Goal: Communication & Community: Answer question/provide support

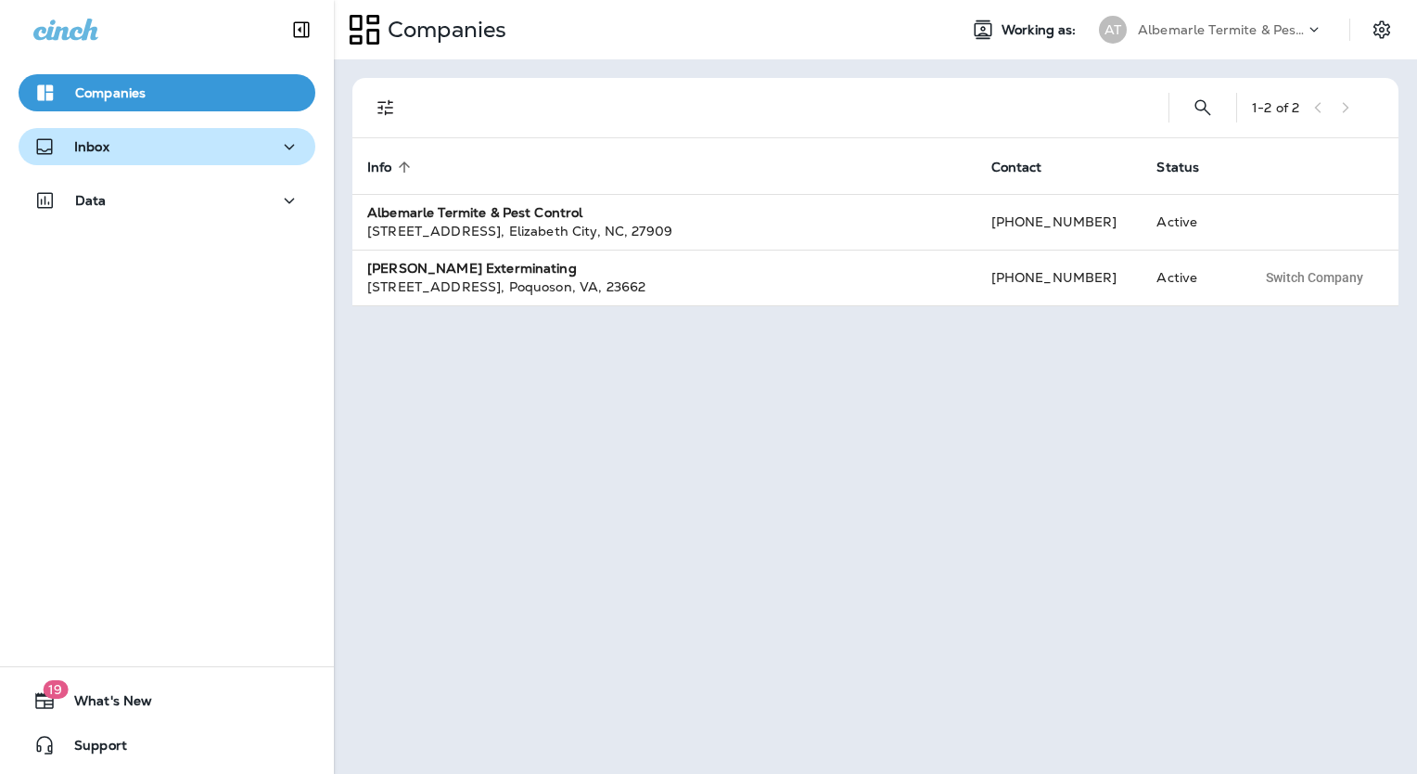
click at [120, 158] on div "Inbox" at bounding box center [166, 146] width 267 height 23
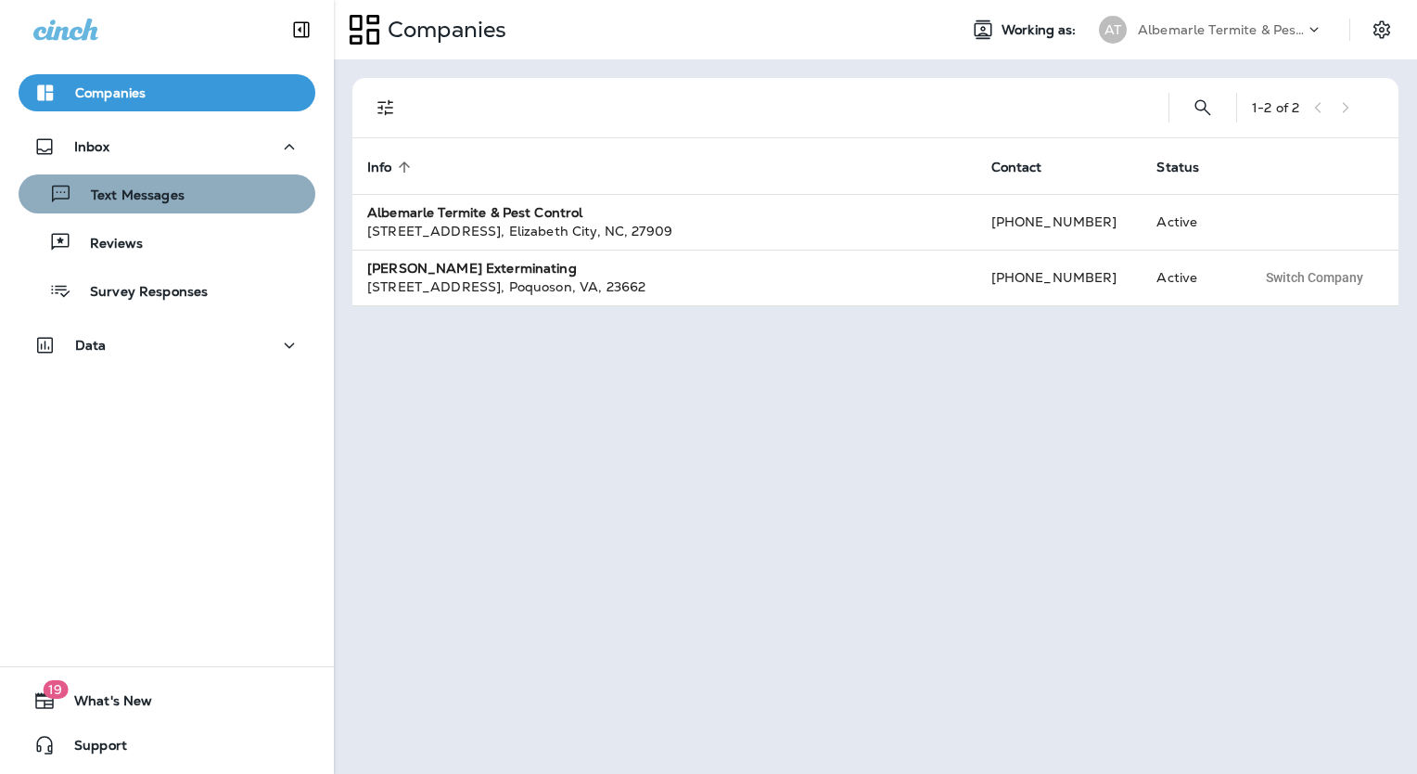
click at [182, 202] on p "Text Messages" at bounding box center [128, 196] width 112 height 18
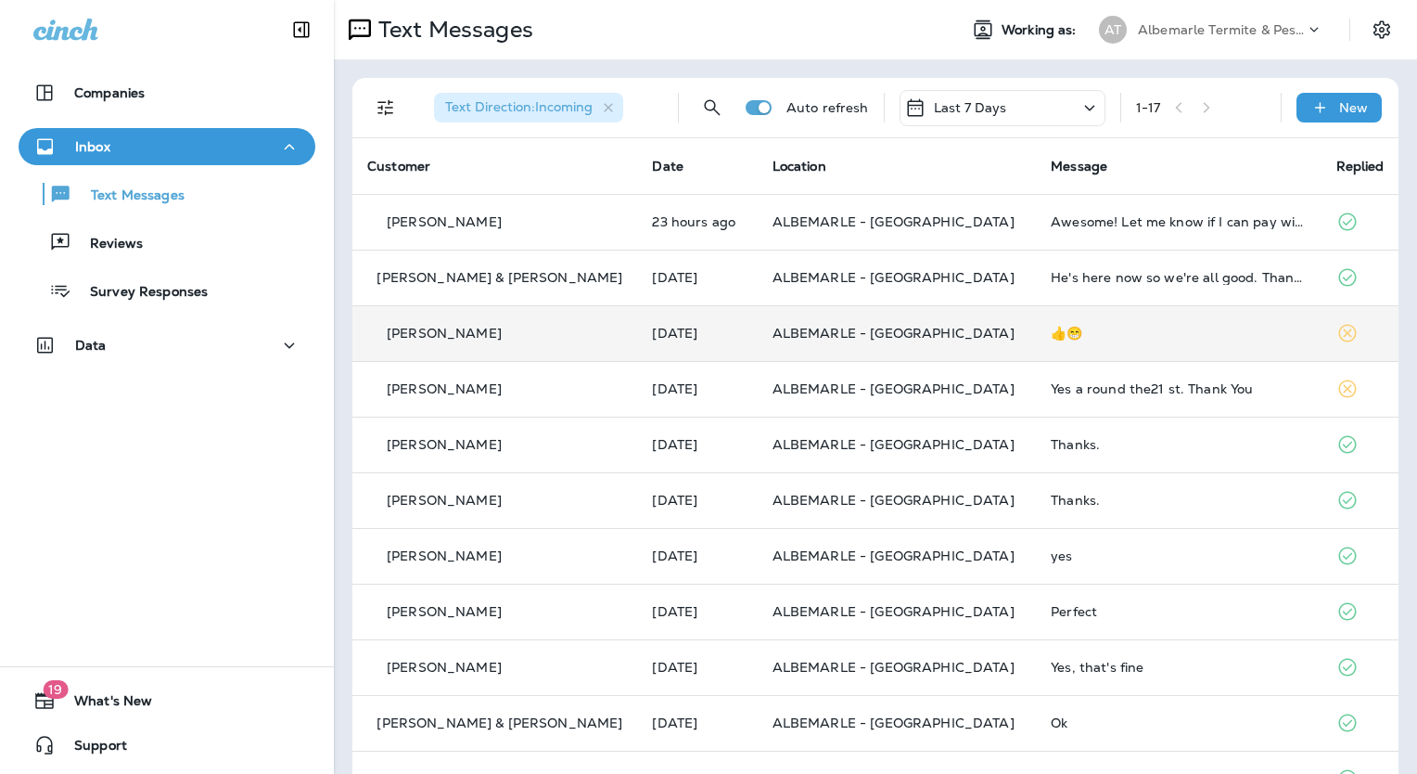
click at [435, 342] on div "[PERSON_NAME]" at bounding box center [494, 333] width 255 height 19
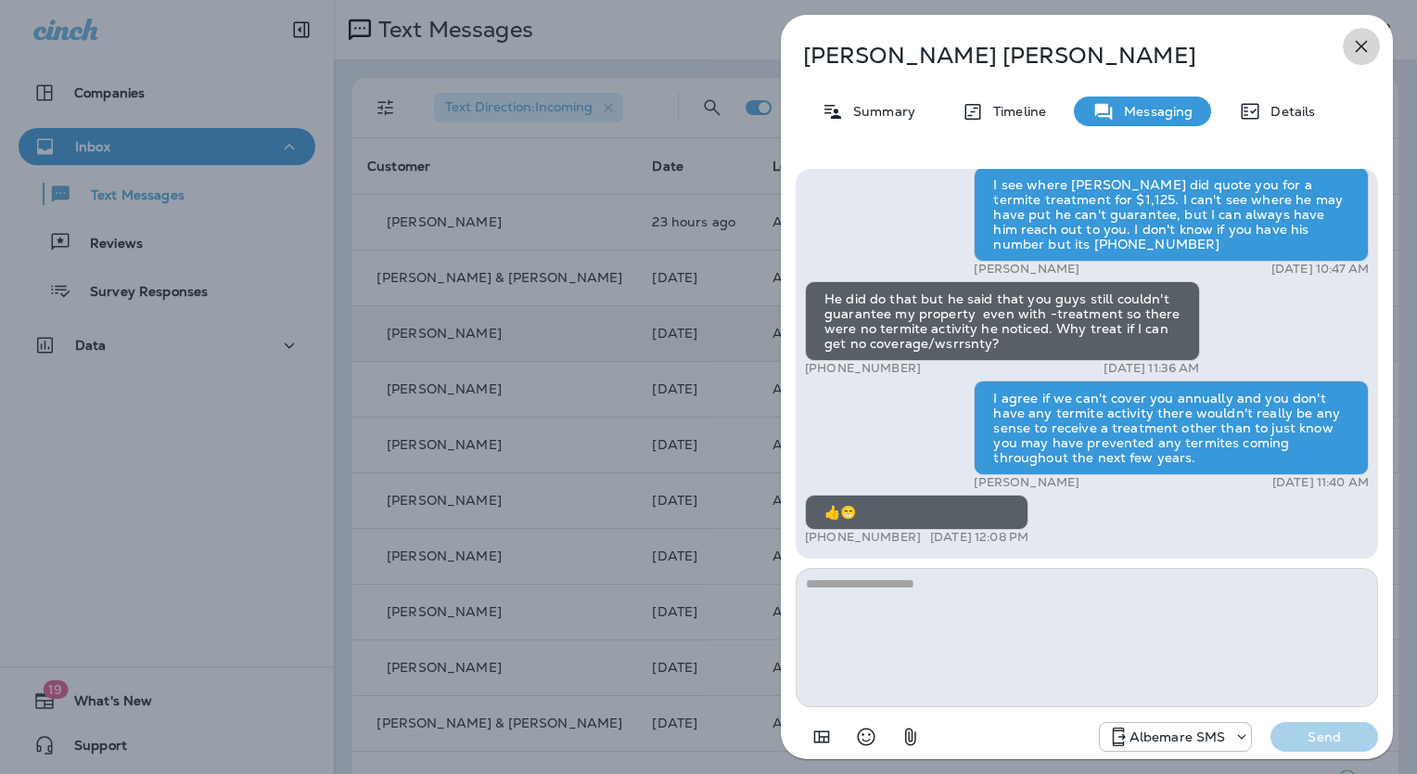
click at [1356, 45] on icon "button" at bounding box center [1362, 46] width 22 height 22
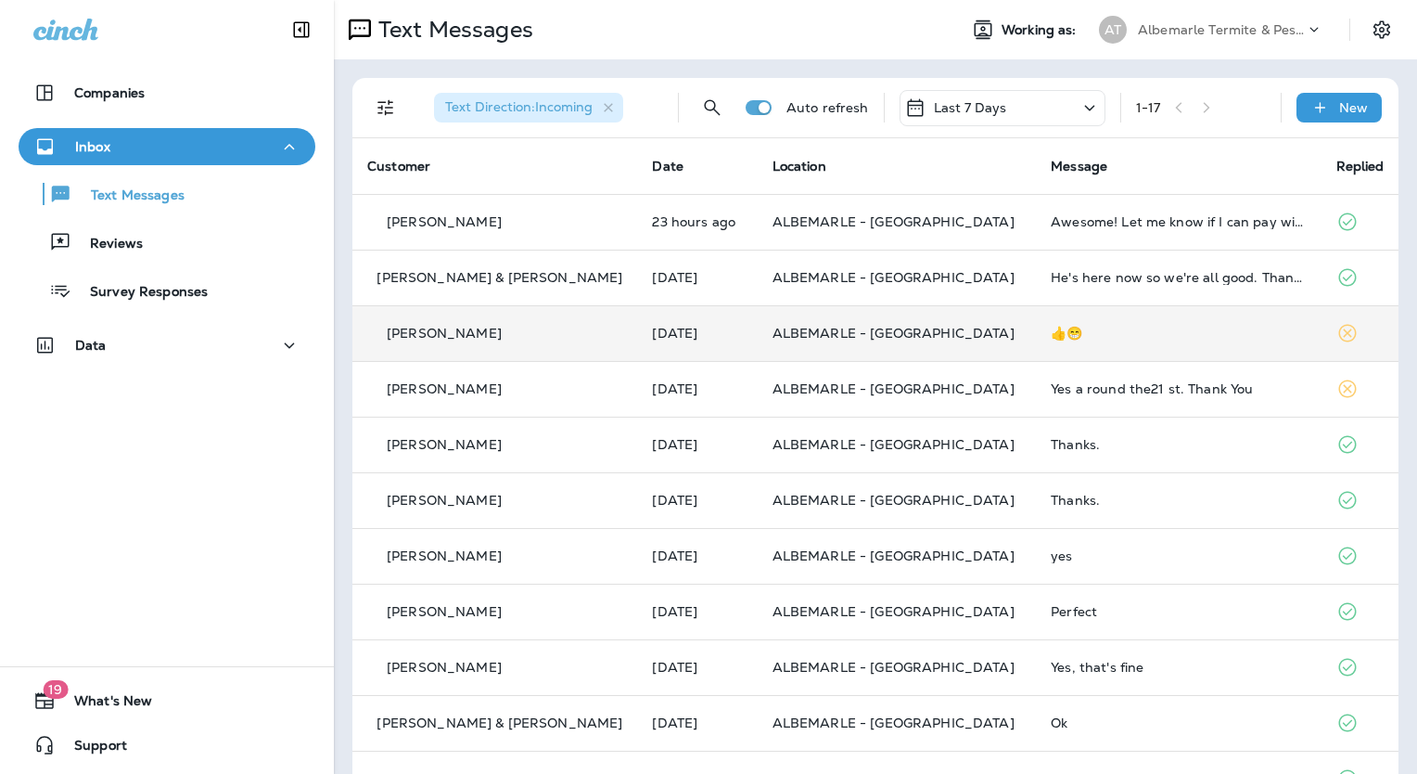
click at [1207, 43] on div "Albemarle Termite & Pest Control" at bounding box center [1221, 30] width 167 height 28
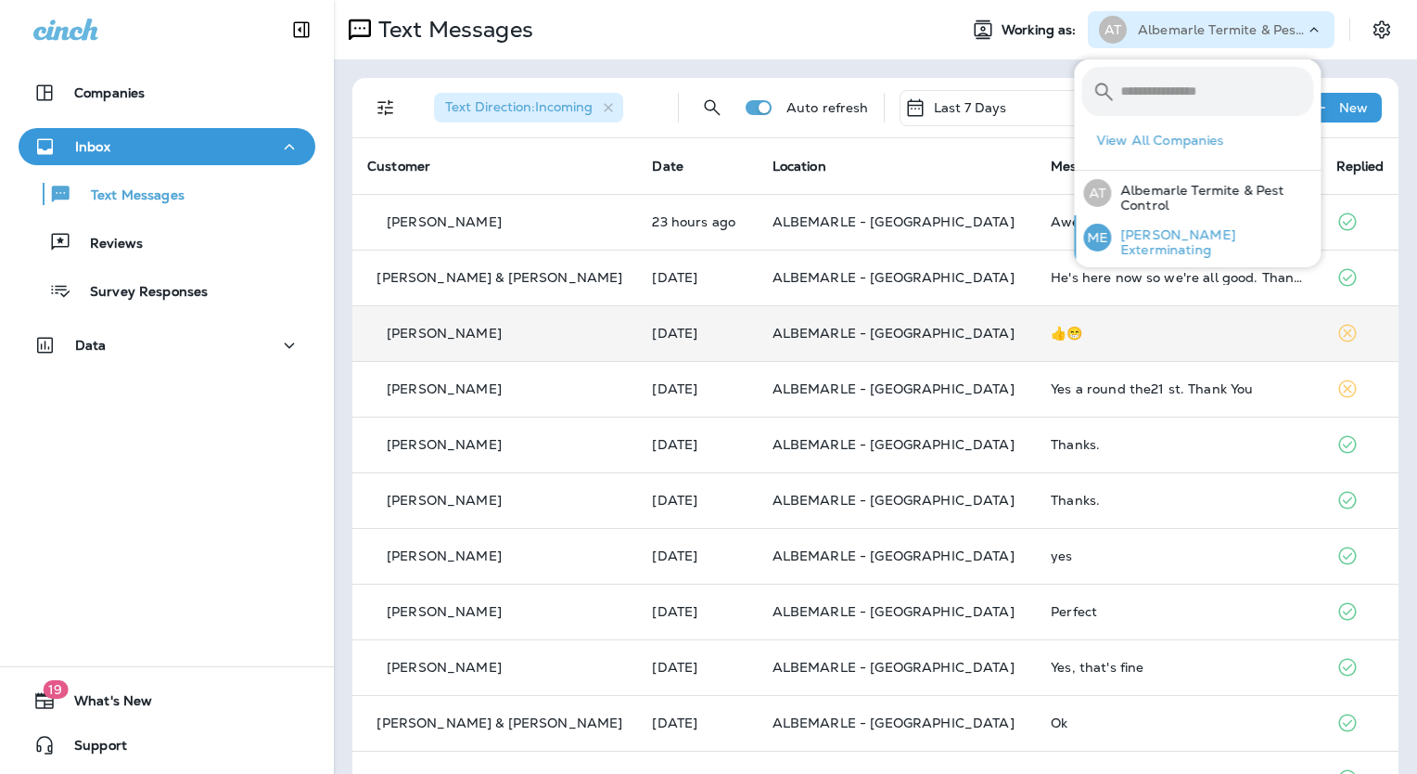
click at [1165, 239] on p "[PERSON_NAME] Exterminating" at bounding box center [1212, 242] width 202 height 30
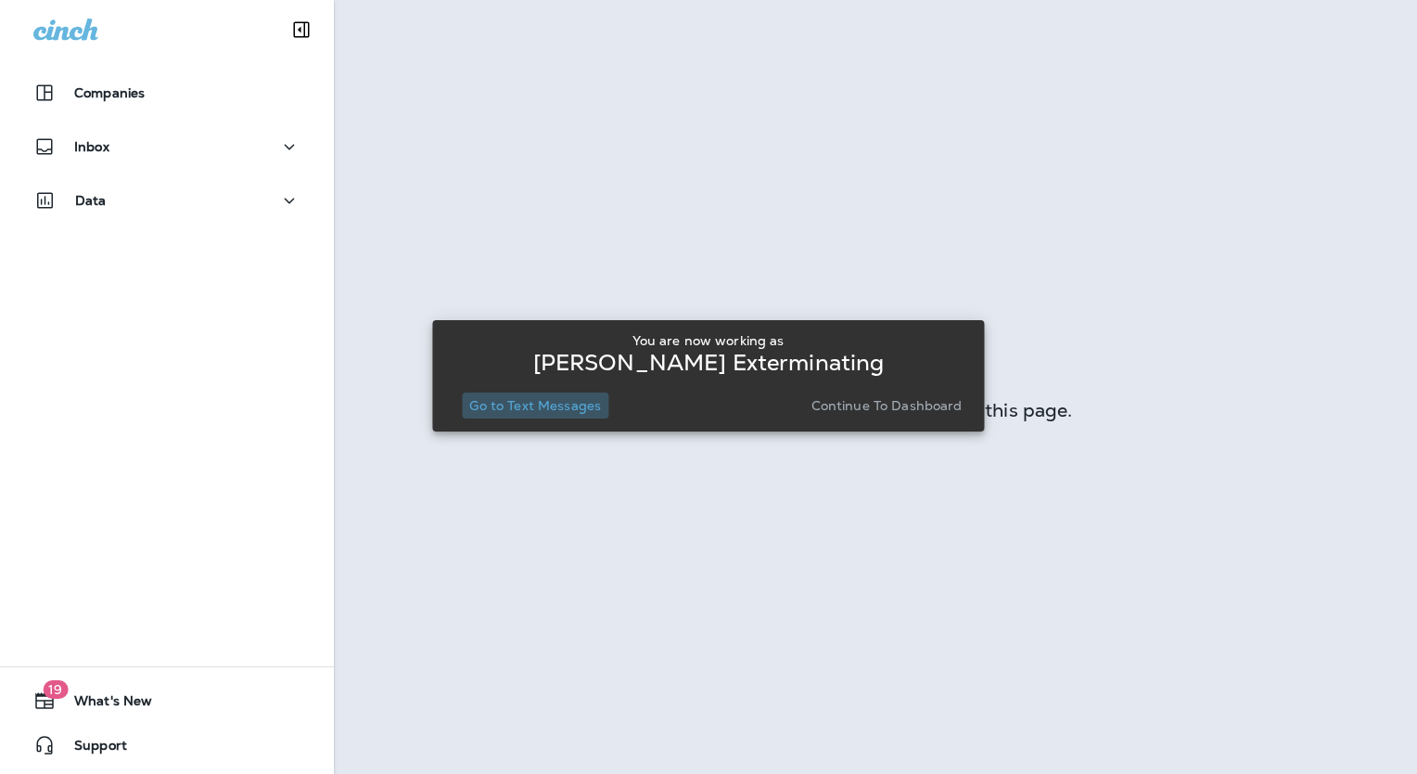
click at [568, 405] on p "Go to Text Messages" at bounding box center [535, 405] width 132 height 15
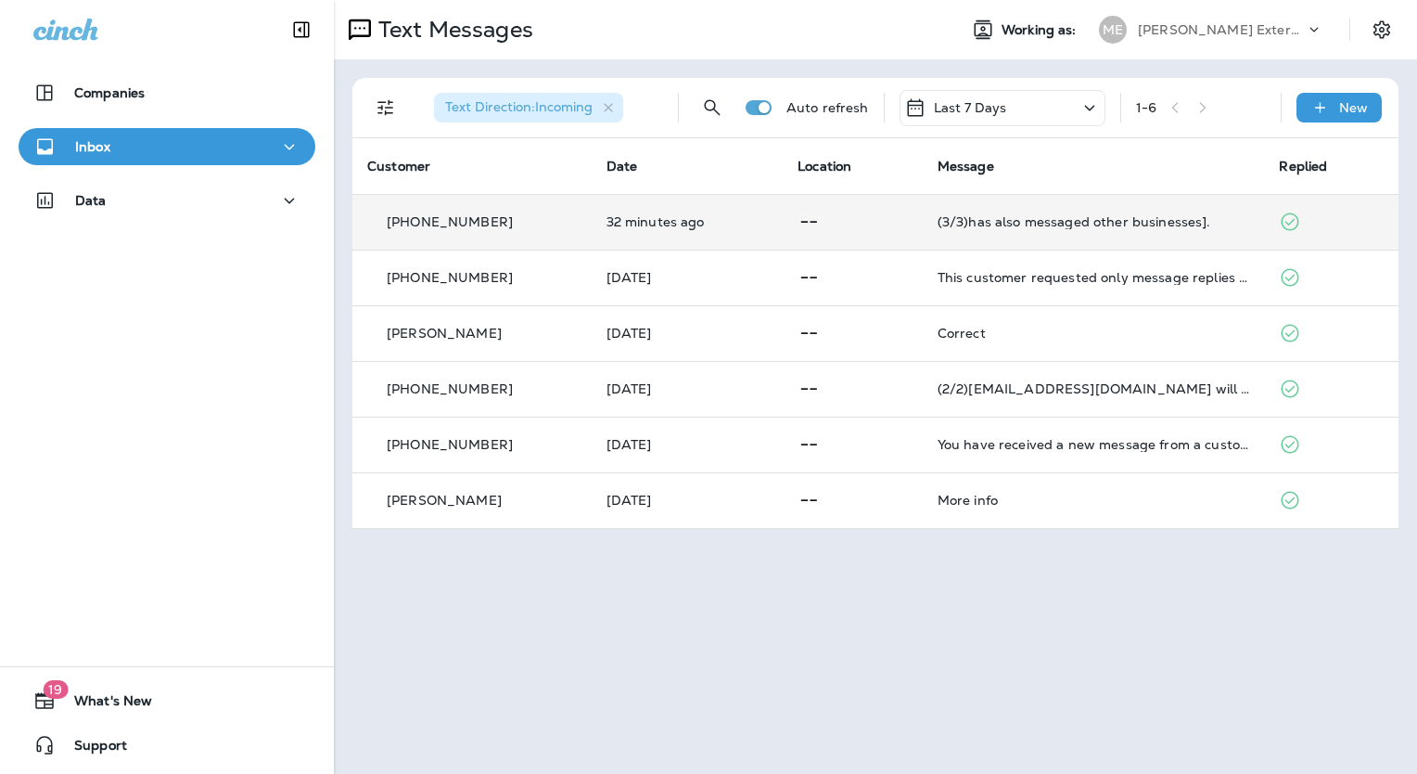
click at [481, 224] on p "[PHONE_NUMBER]" at bounding box center [450, 221] width 126 height 15
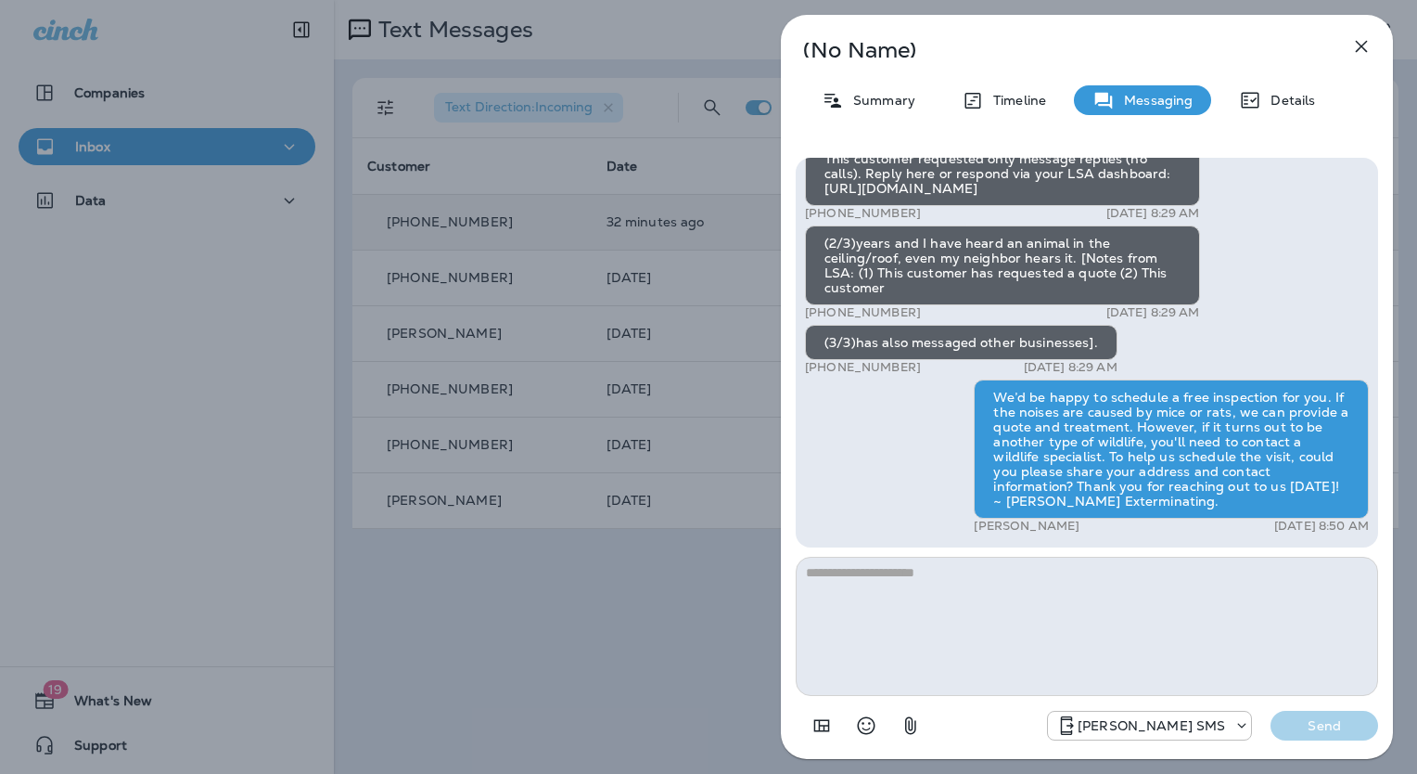
click at [1369, 64] on div "(No Name) Summary Timeline Messaging Details (1/3)You have received a new messa…" at bounding box center [1087, 387] width 612 height 744
click at [1358, 50] on icon "button" at bounding box center [1362, 47] width 12 height 12
